Goal: Information Seeking & Learning: Learn about a topic

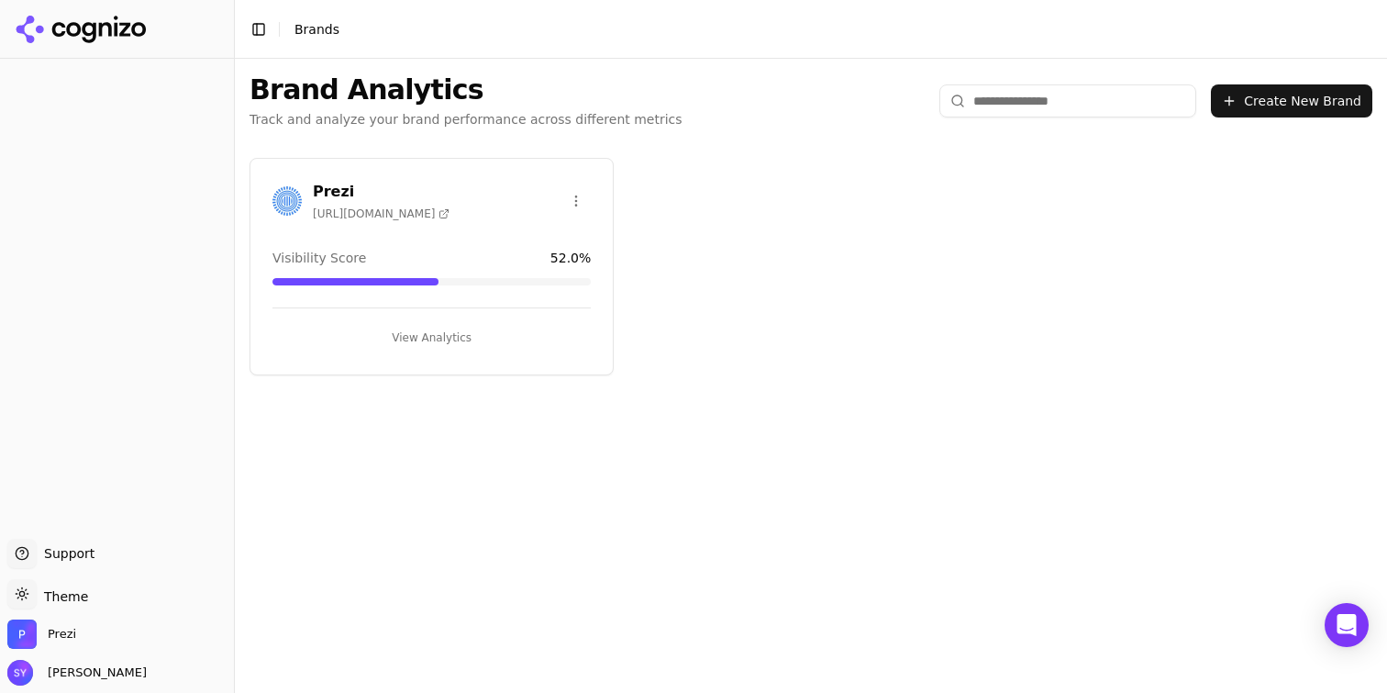
click at [435, 348] on button "View Analytics" at bounding box center [432, 337] width 318 height 29
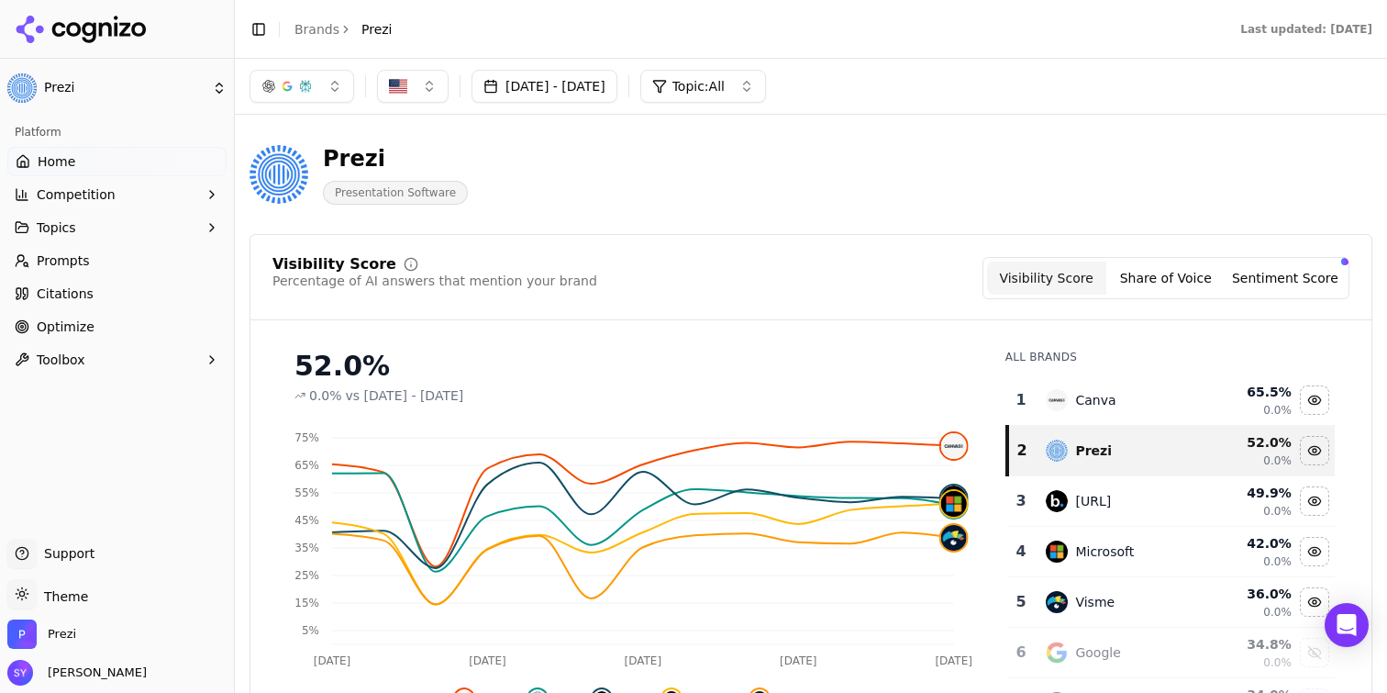
click at [173, 227] on button "Topics" at bounding box center [116, 227] width 219 height 29
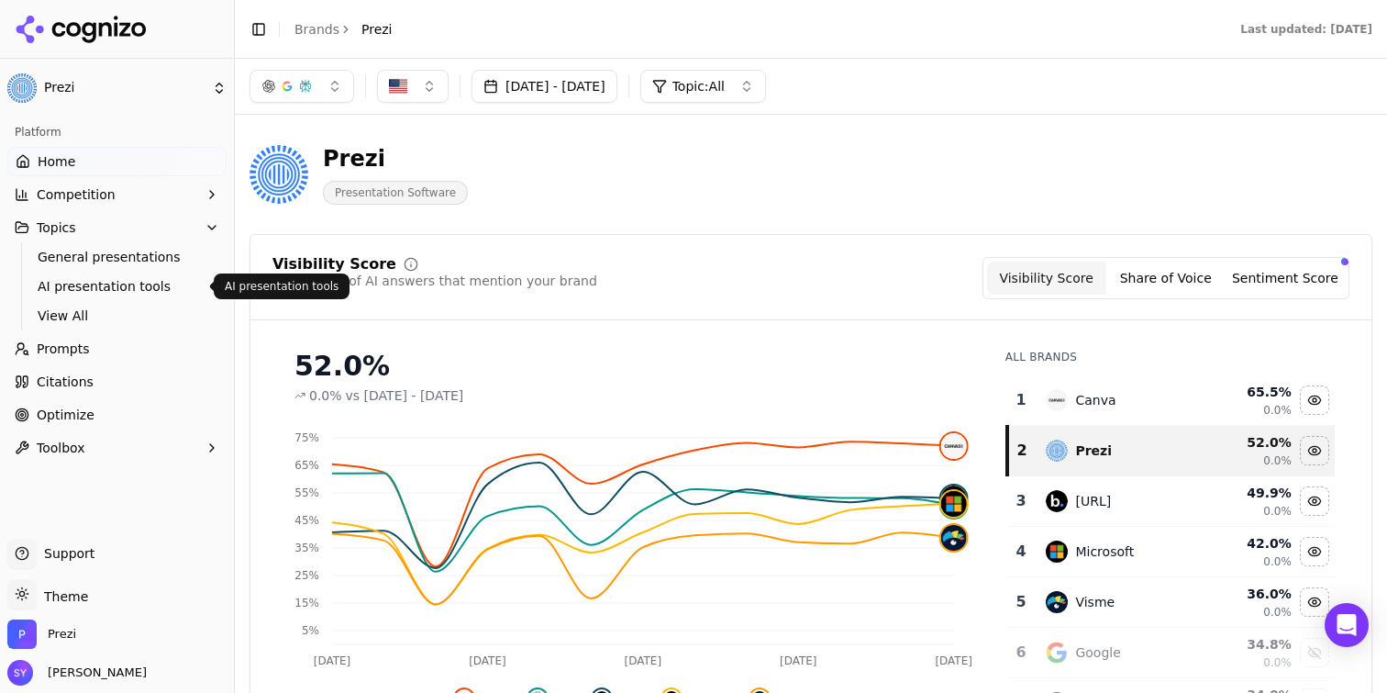
click at [166, 292] on span "AI presentation tools" at bounding box center [118, 286] width 160 height 18
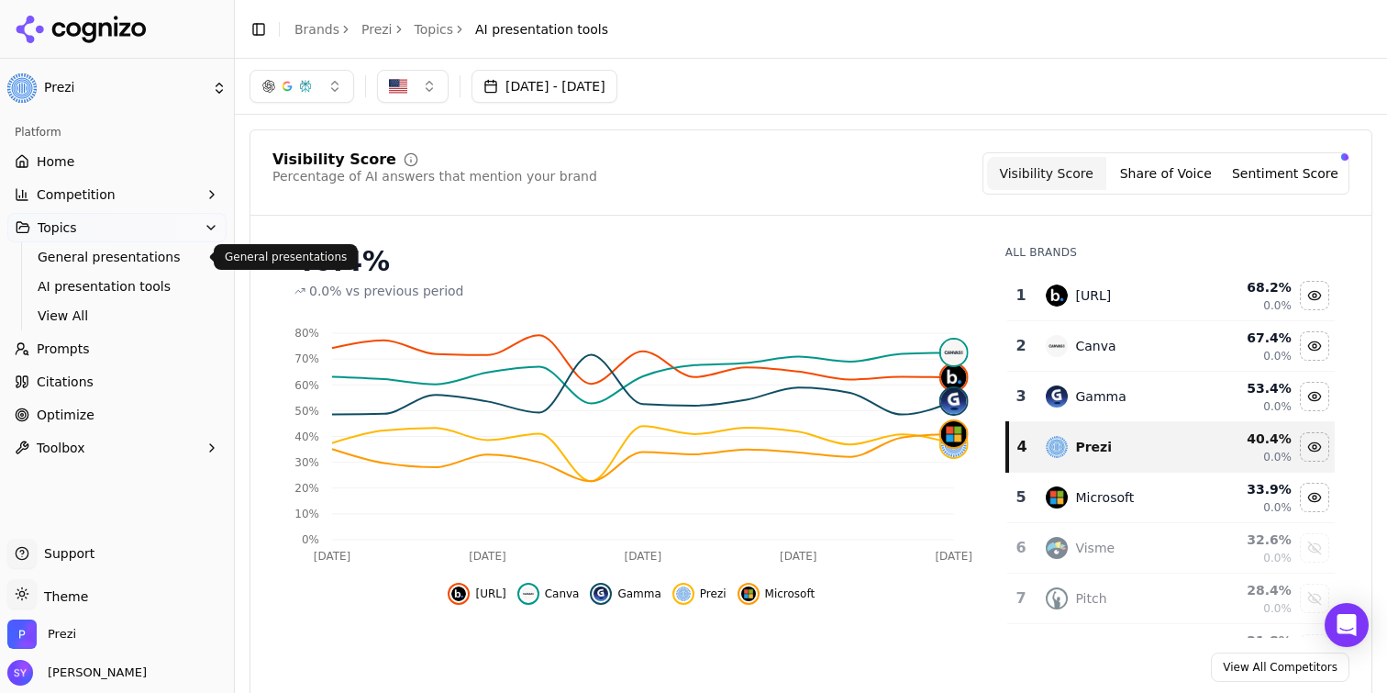
click at [103, 254] on span "General presentations" at bounding box center [118, 257] width 160 height 18
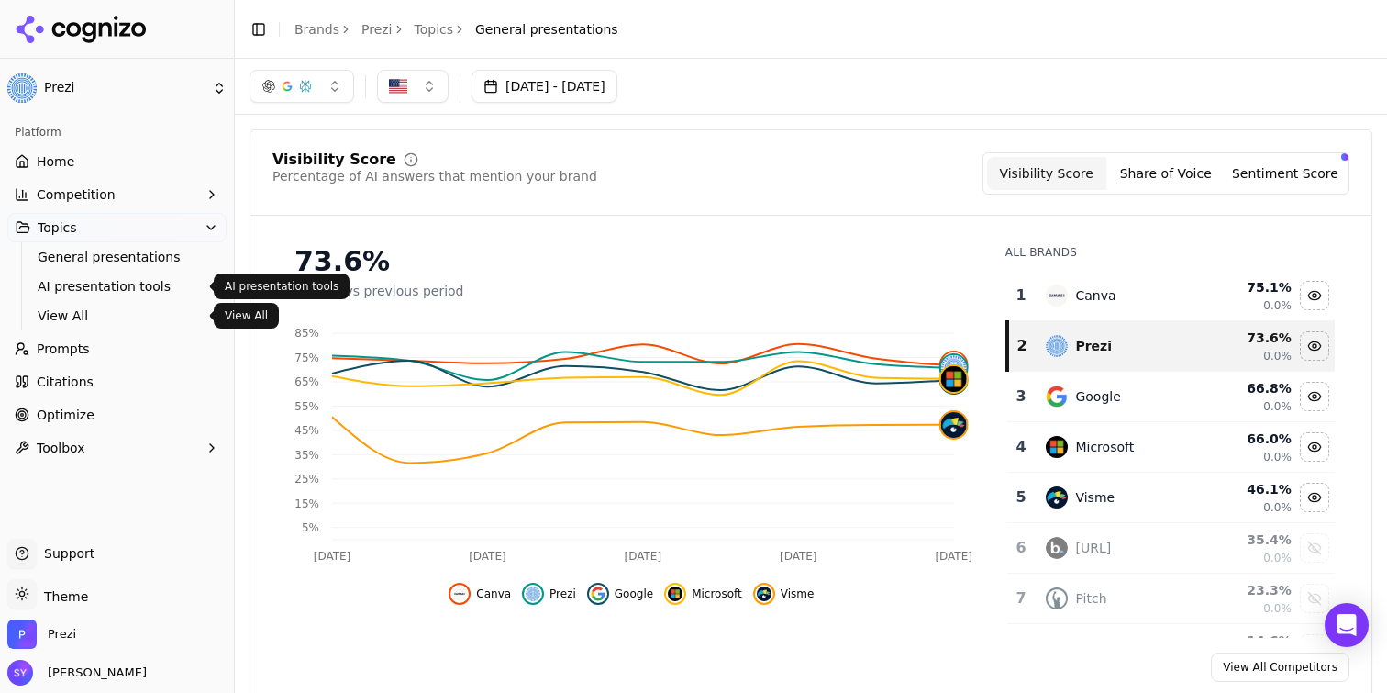
click at [147, 290] on span "AI presentation tools" at bounding box center [118, 286] width 160 height 18
